Goal: Information Seeking & Learning: Compare options

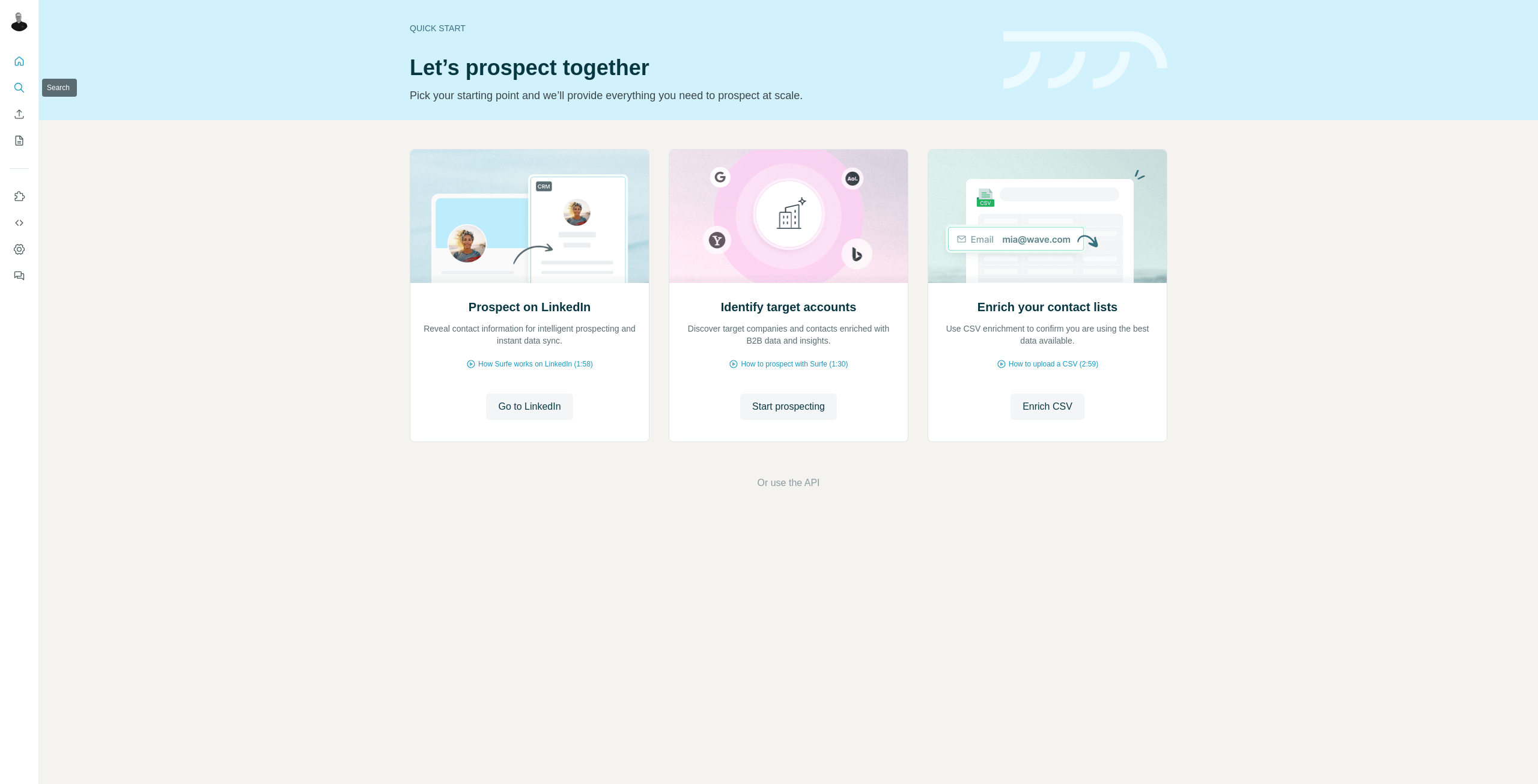
click at [19, 93] on button "Search" at bounding box center [19, 88] width 19 height 22
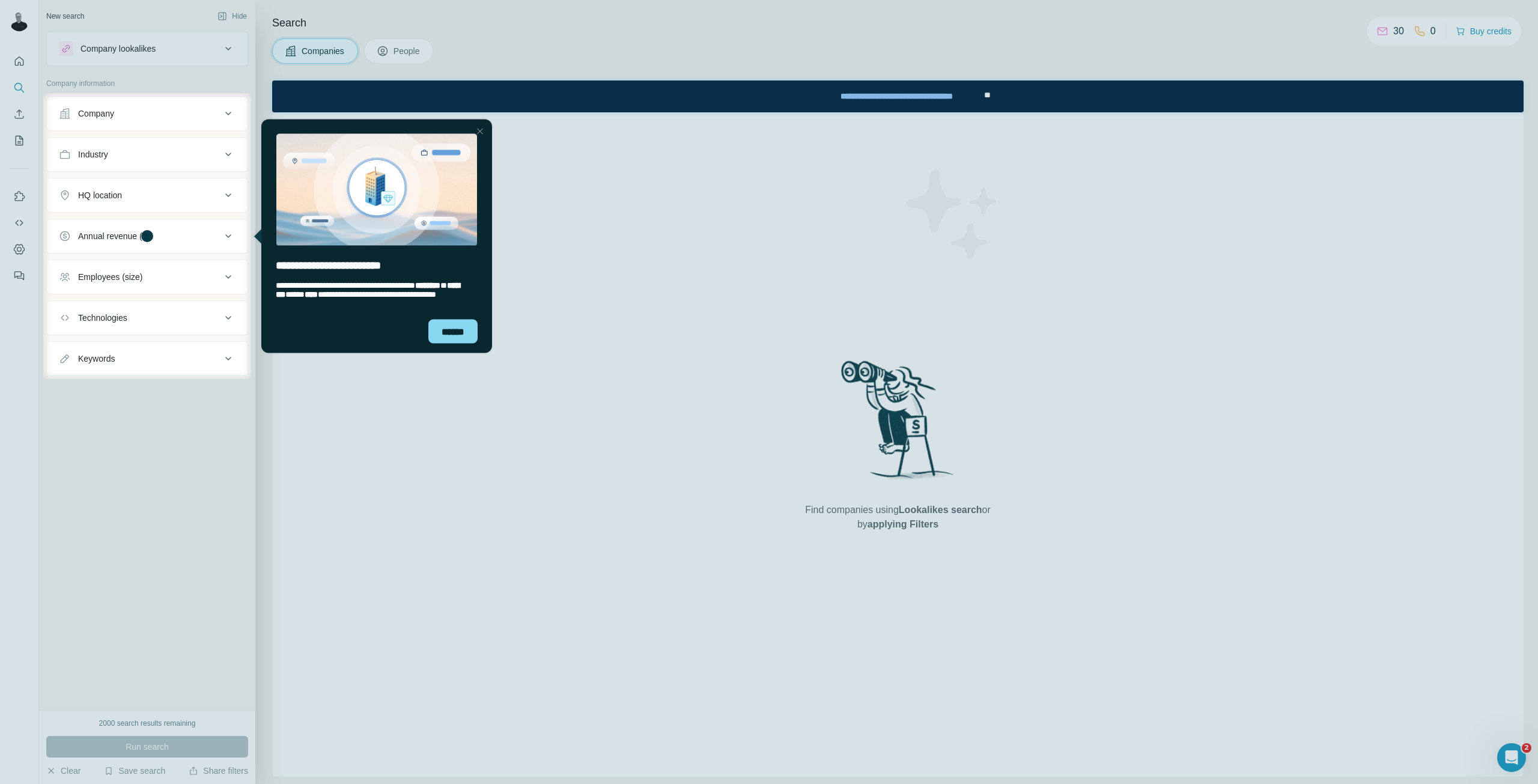
click at [207, 50] on div at bounding box center [769, 46] width 1538 height 93
click at [482, 130] on div at bounding box center [480, 131] width 15 height 15
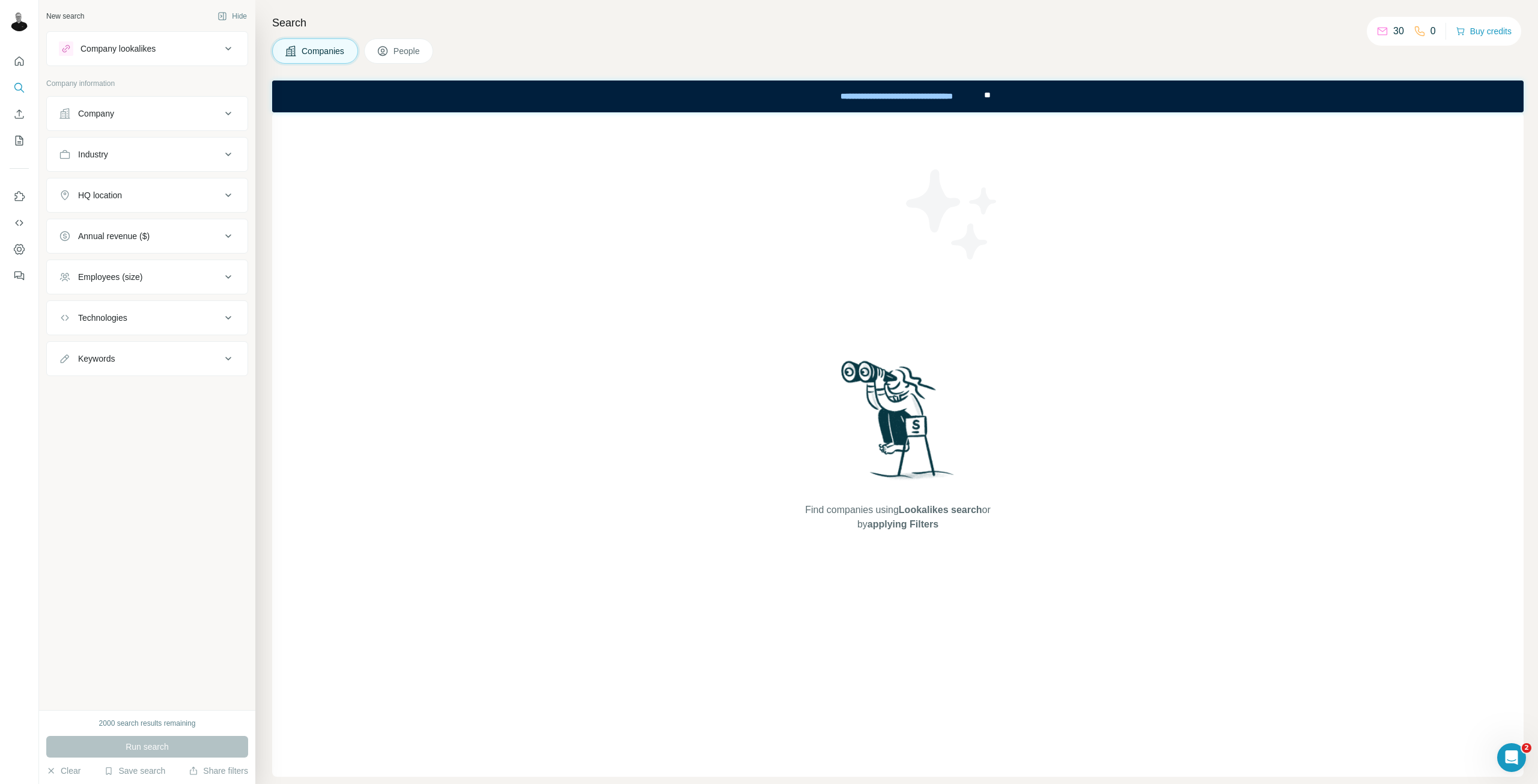
click at [139, 721] on div "2000 search results remaining" at bounding box center [147, 723] width 97 height 11
click at [158, 473] on div "New search Hide Company lookalikes Company information Company Industry HQ loca…" at bounding box center [147, 355] width 216 height 710
click at [173, 44] on div "Company lookalikes" at bounding box center [140, 48] width 162 height 15
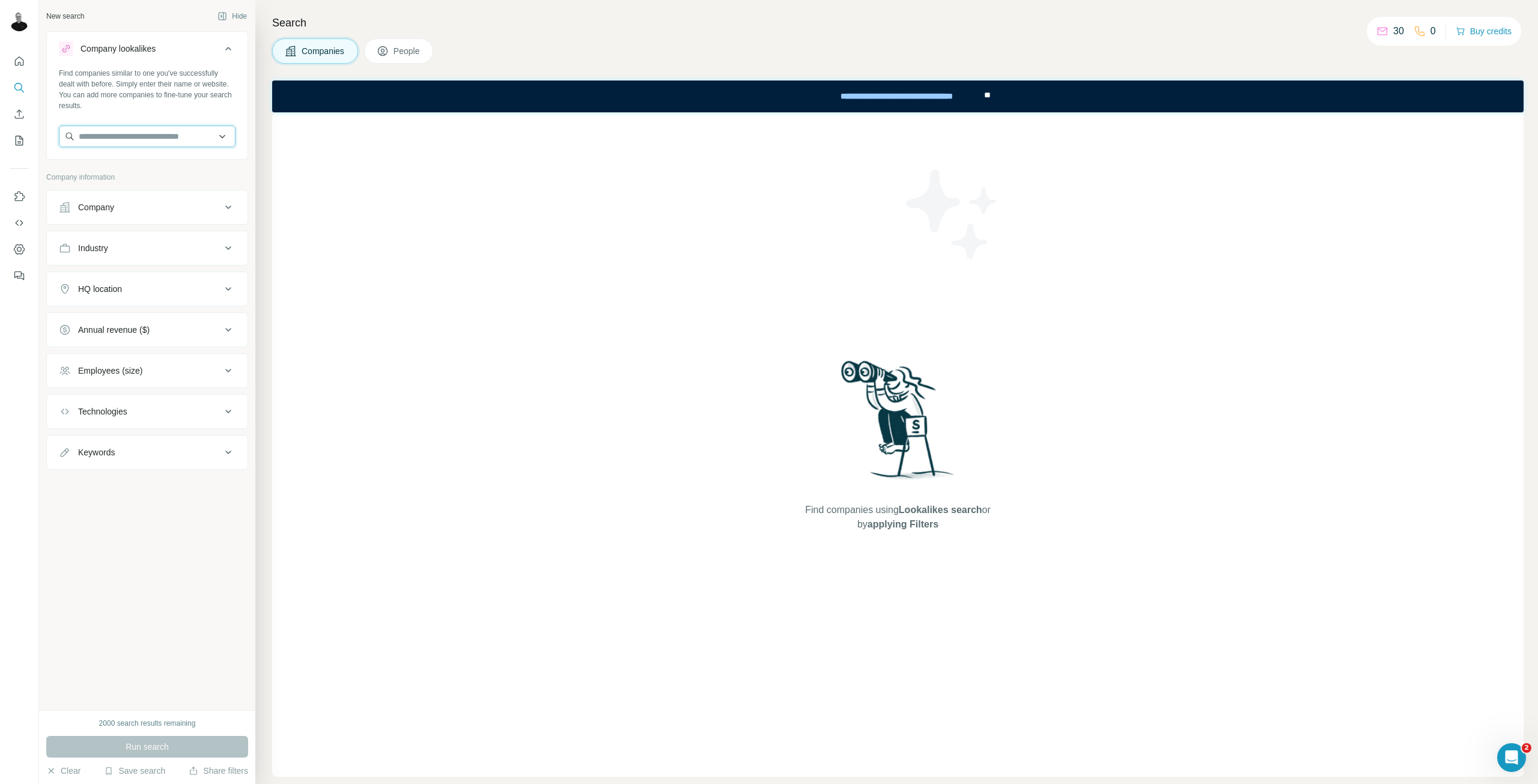
click at [156, 138] on input "text" at bounding box center [147, 137] width 177 height 22
paste input "**********"
type input "**********"
click at [137, 165] on div "No results" at bounding box center [147, 165] width 171 height 24
click at [120, 135] on input "text" at bounding box center [147, 137] width 177 height 22
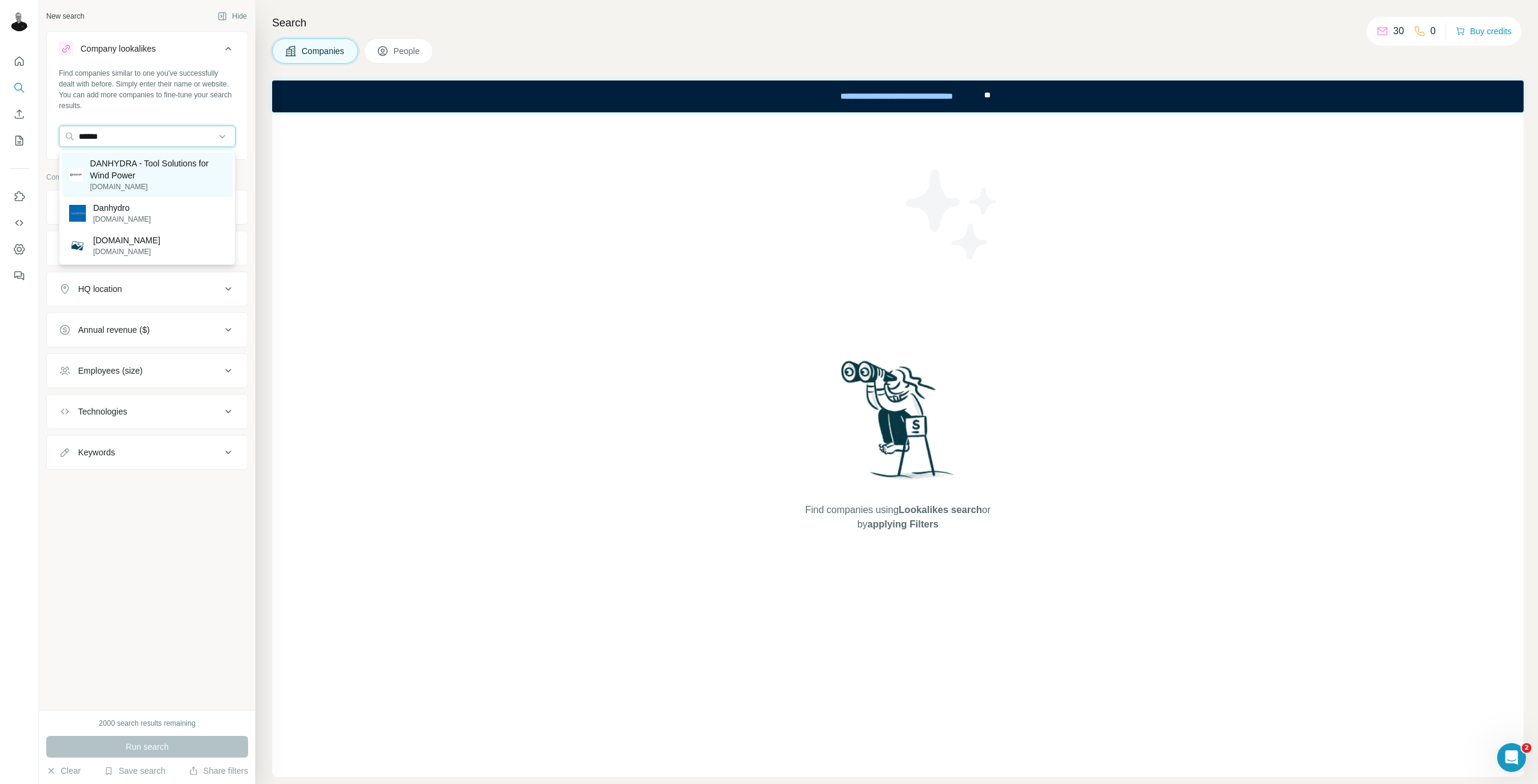
type input "******"
click at [107, 176] on p "DANHYDRA - Tool Solutions for Wind Power" at bounding box center [158, 170] width 135 height 24
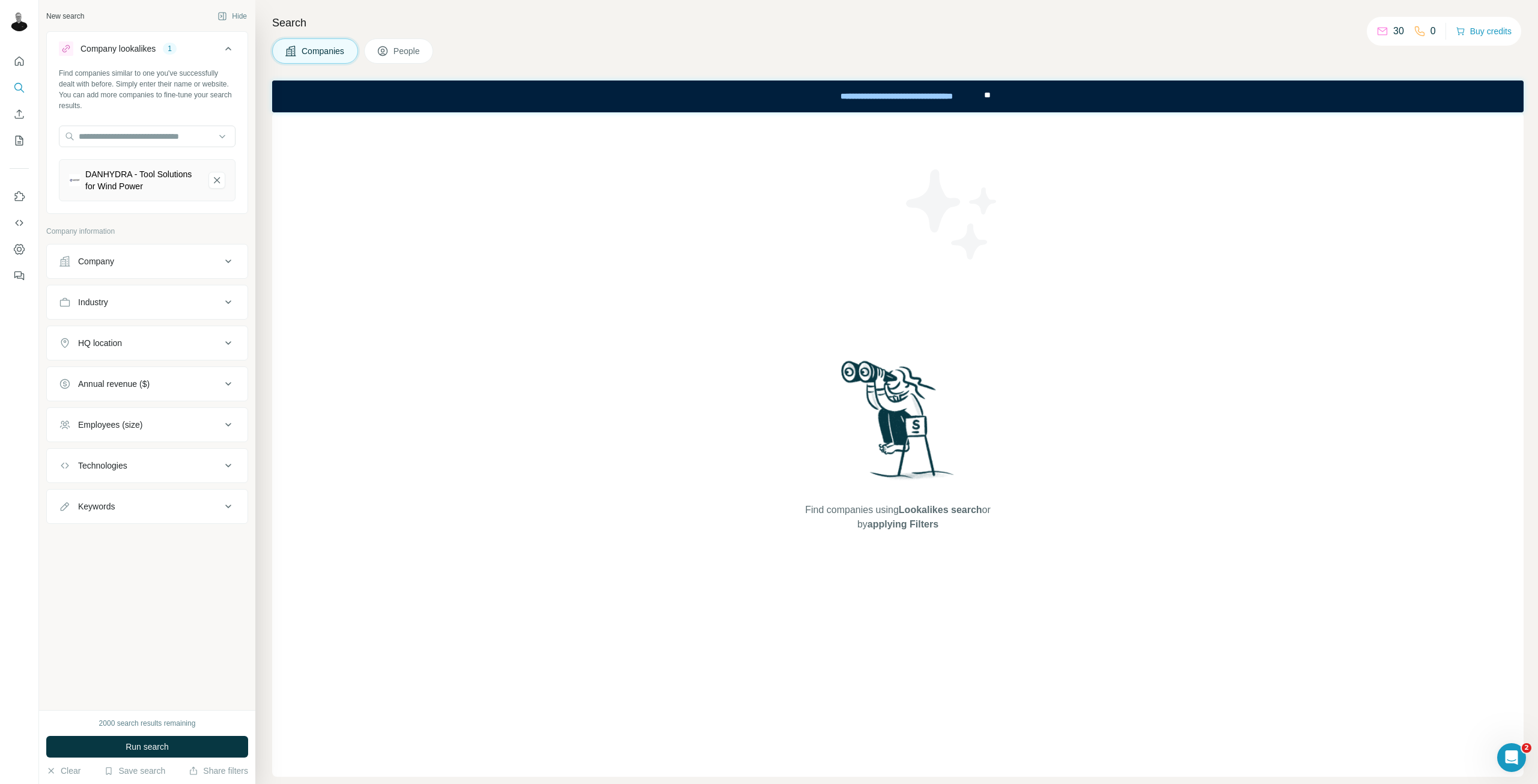
click at [211, 339] on div "HQ location" at bounding box center [140, 342] width 162 height 12
click at [177, 367] on input "text" at bounding box center [147, 373] width 177 height 22
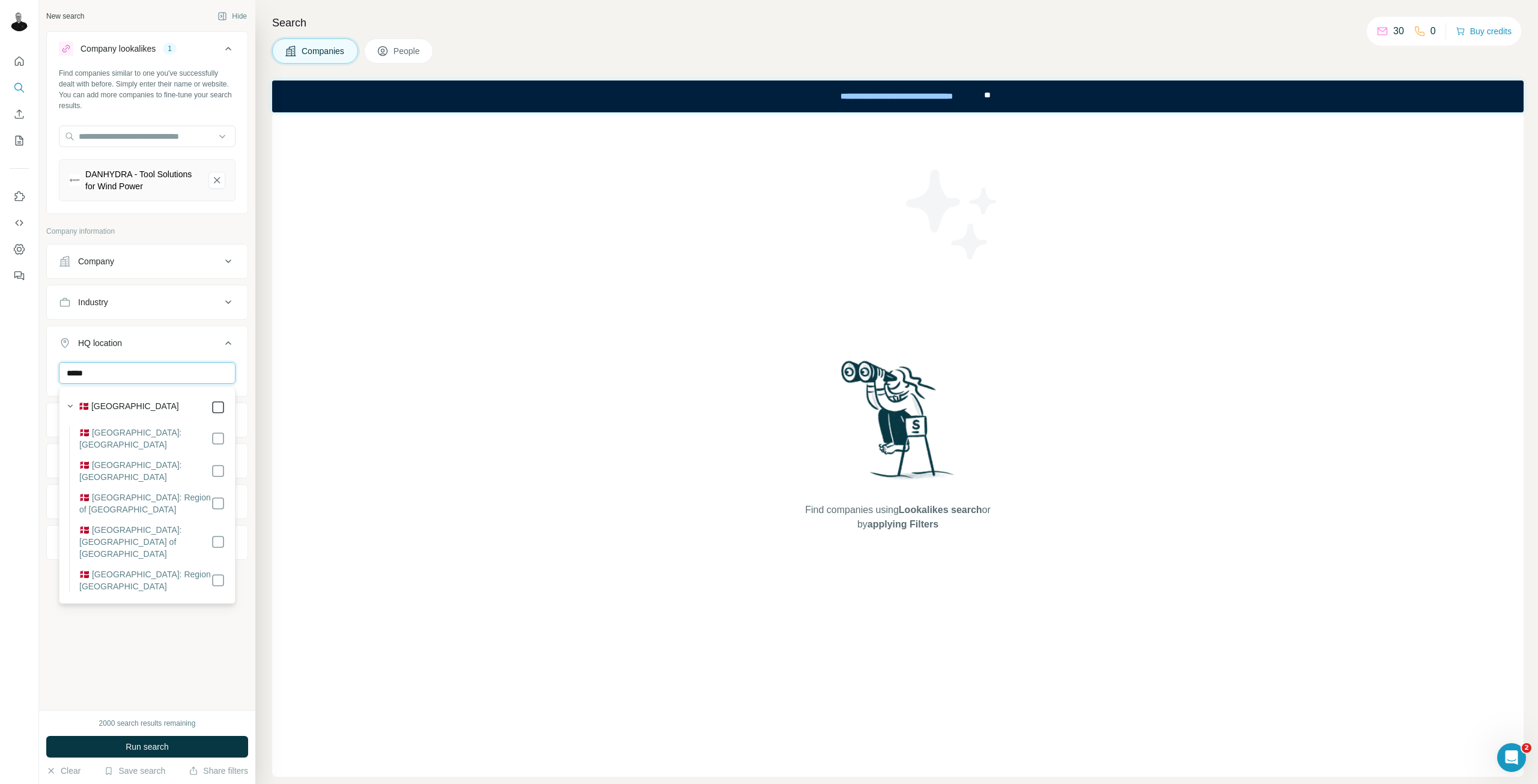
type input "*****"
click at [138, 647] on div "New search Hide Company lookalikes 1 Find companies similar to one you've succe…" at bounding box center [147, 355] width 216 height 710
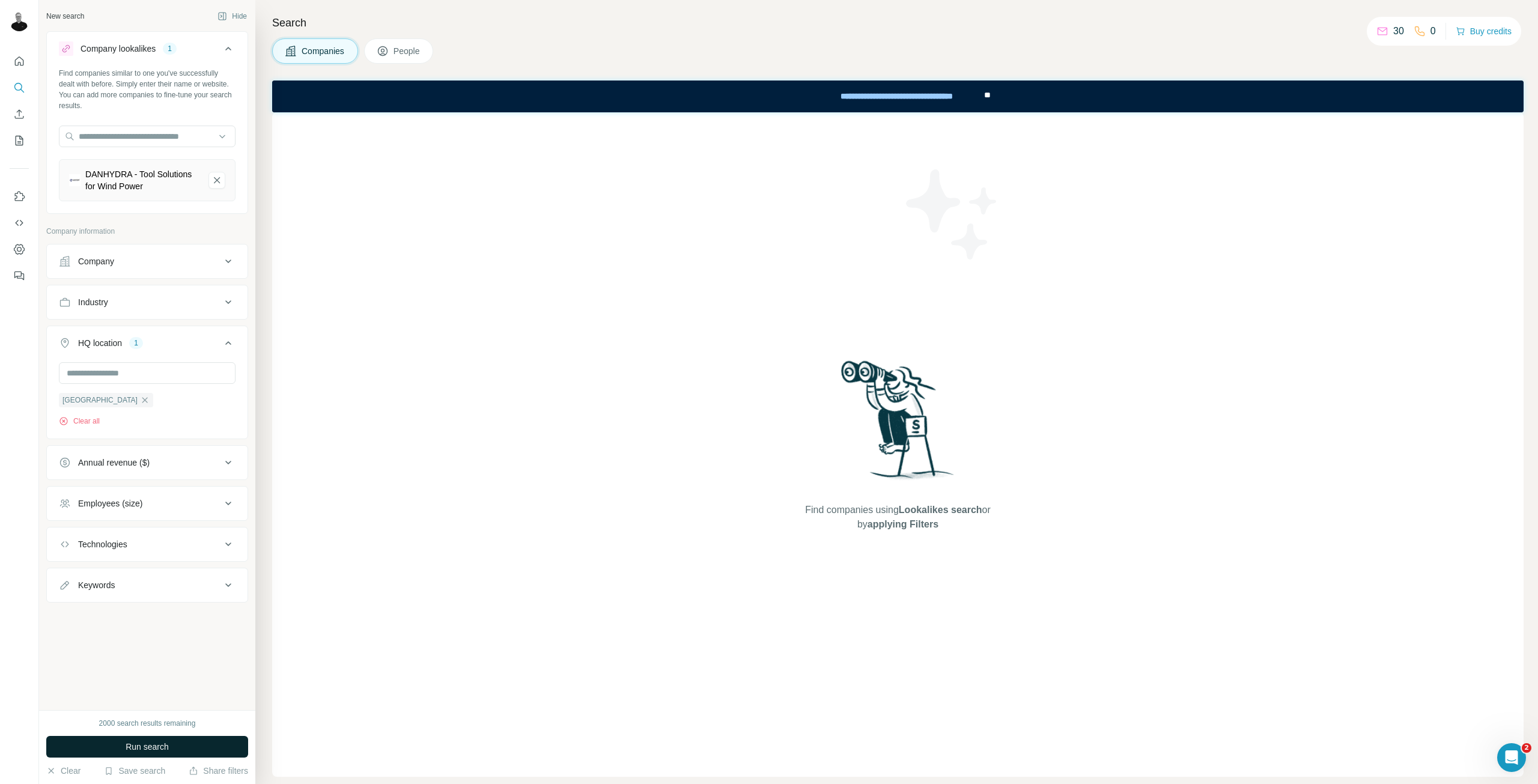
click at [132, 741] on span "Run search" at bounding box center [147, 747] width 43 height 12
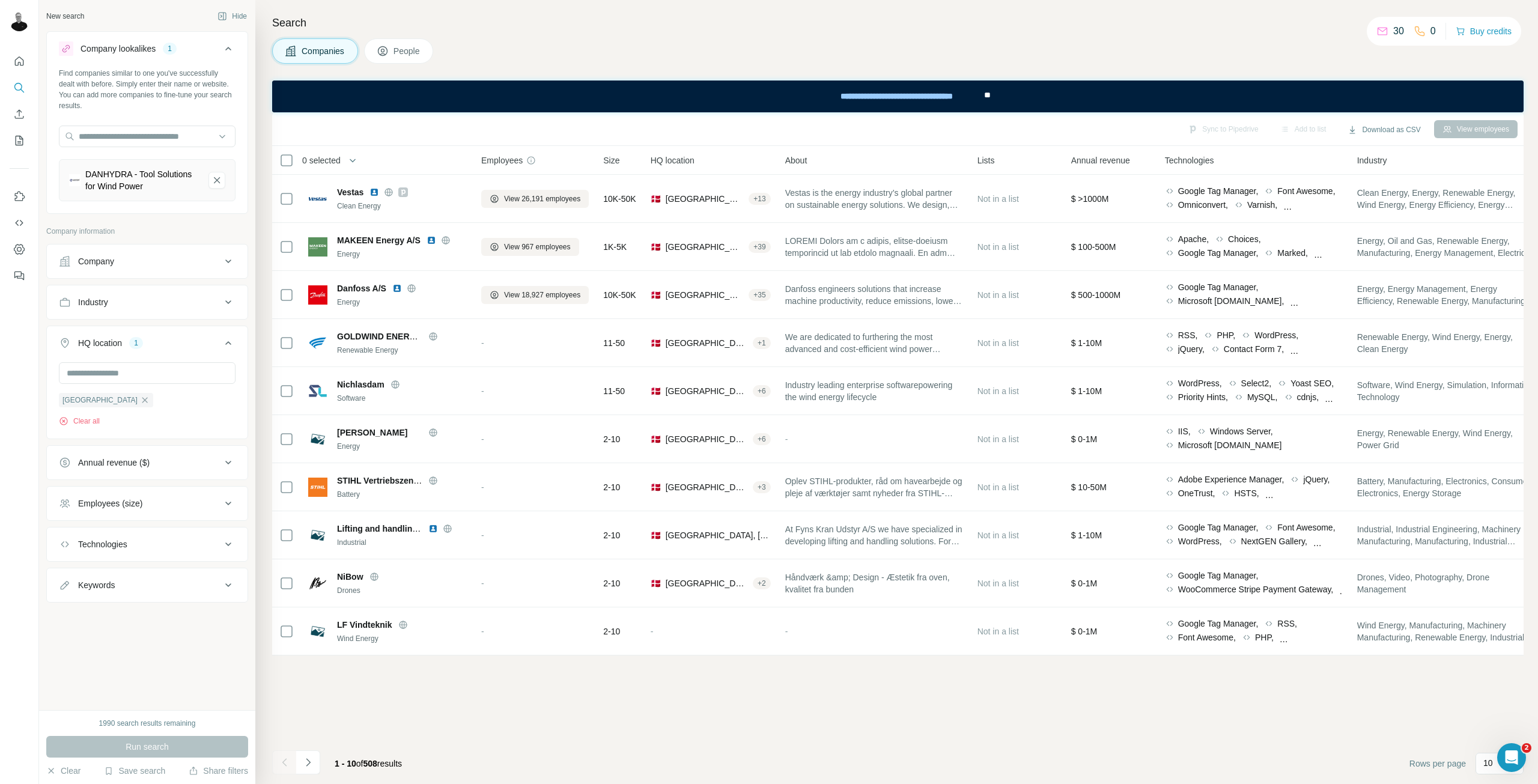
click at [682, 158] on span "HQ location" at bounding box center [672, 160] width 44 height 12
click at [616, 162] on span "Size" at bounding box center [611, 160] width 17 height 12
click at [616, 163] on span "Size" at bounding box center [611, 160] width 17 height 12
click at [522, 163] on span "Employees" at bounding box center [501, 160] width 41 height 12
click at [317, 768] on button "Navigate to next page" at bounding box center [308, 762] width 24 height 24
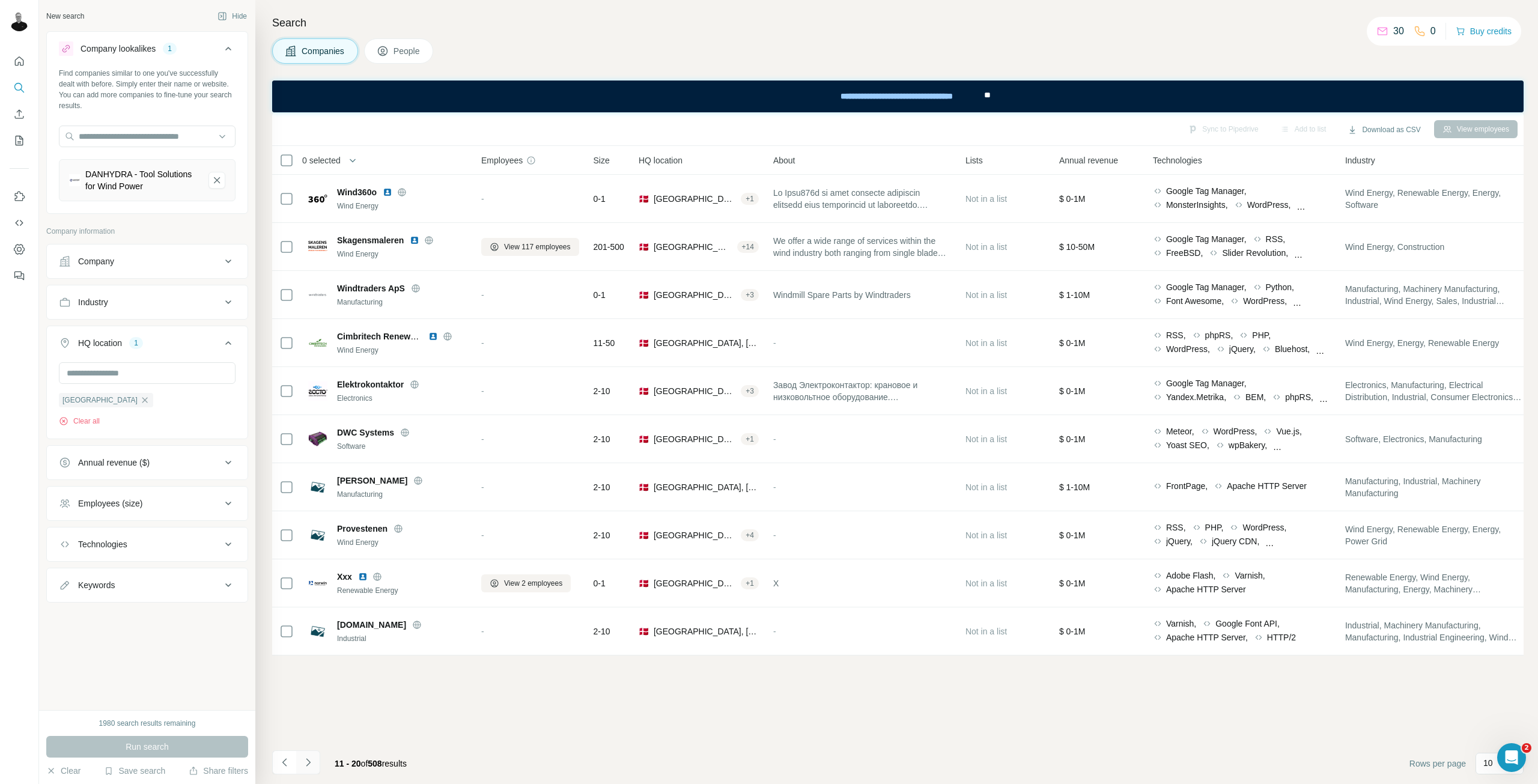
click at [310, 760] on icon "Navigate to next page" at bounding box center [308, 762] width 12 height 12
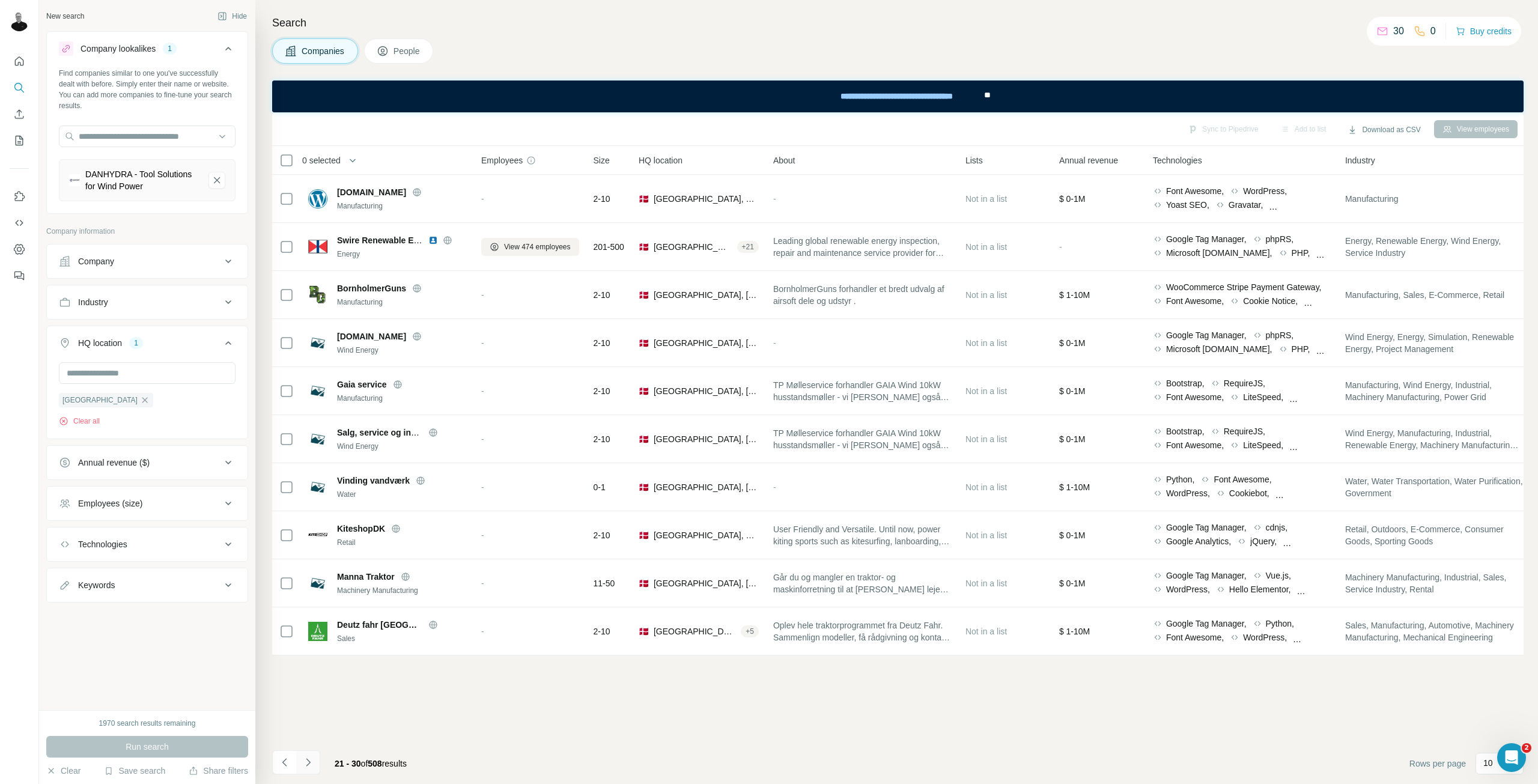
click at [311, 766] on icon "Navigate to next page" at bounding box center [308, 762] width 12 height 12
